Goal: Navigation & Orientation: Find specific page/section

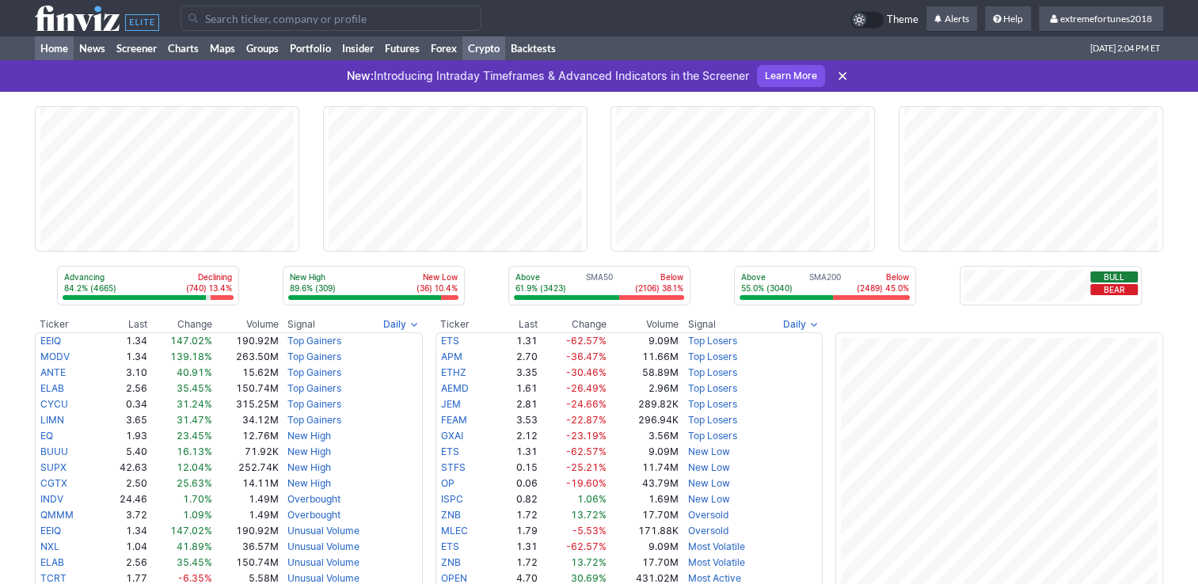
click at [487, 50] on link "Crypto" at bounding box center [483, 48] width 43 height 24
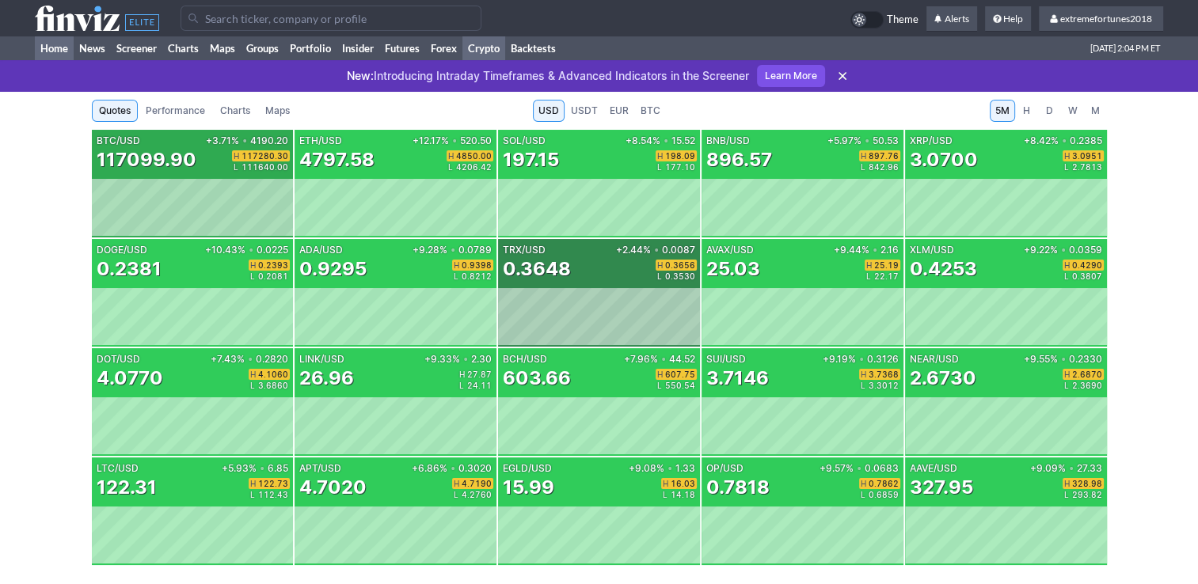
click at [59, 53] on link "Home" at bounding box center [54, 48] width 39 height 24
